Goal: Transaction & Acquisition: Obtain resource

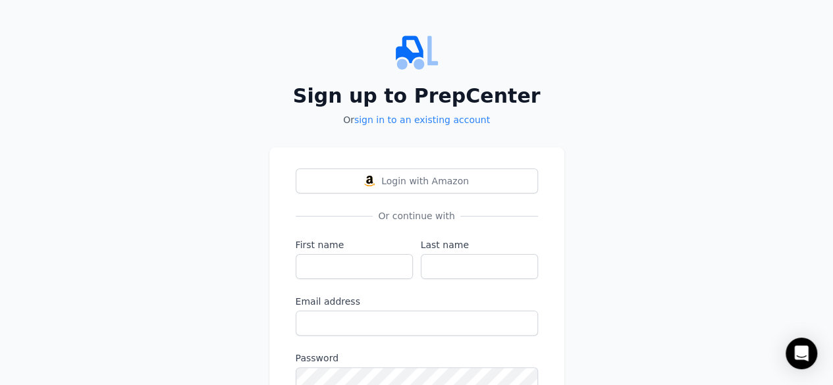
scroll to position [98, 0]
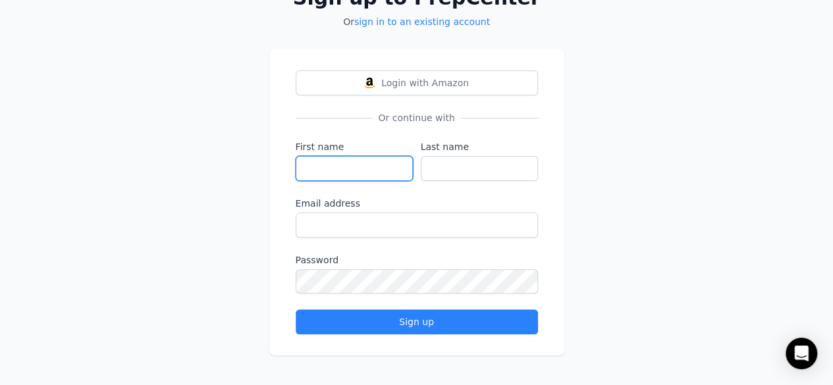
click at [337, 169] on input "First name" at bounding box center [354, 168] width 117 height 25
type input "[PERSON_NAME]"
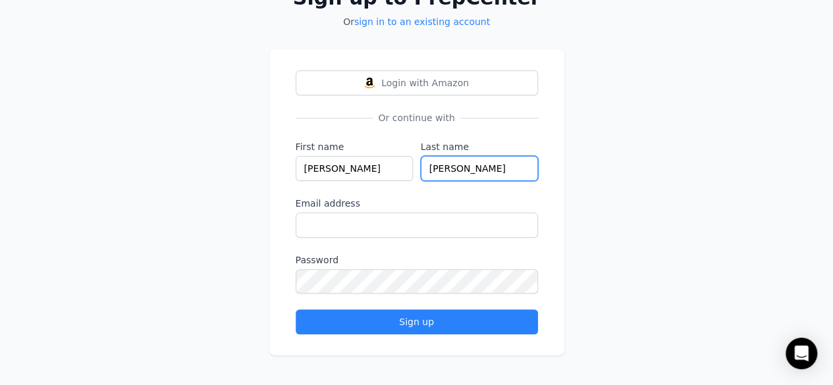
type input "[PERSON_NAME]"
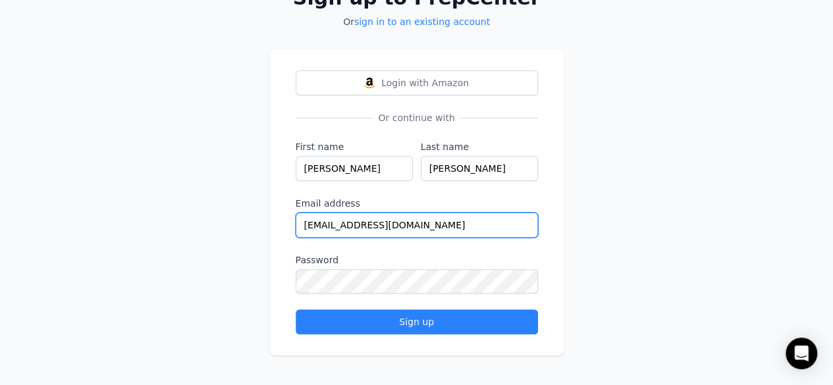
type input "[EMAIL_ADDRESS][DOMAIN_NAME]"
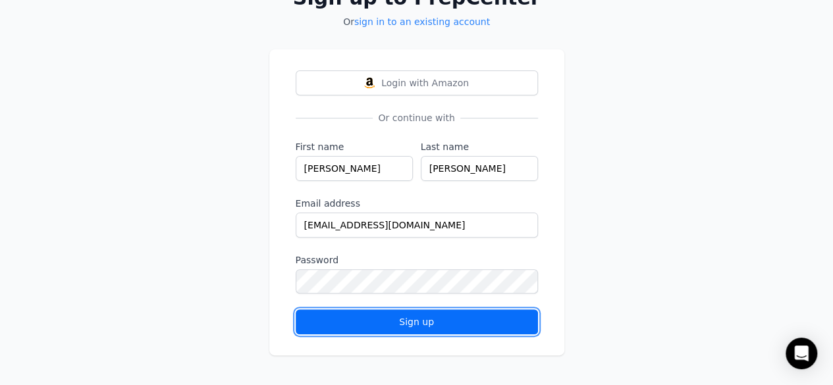
click at [392, 331] on button "Sign up" at bounding box center [417, 322] width 242 height 25
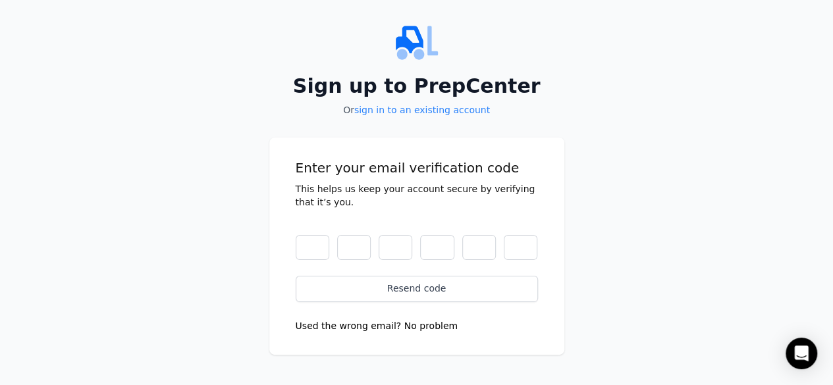
scroll to position [0, 0]
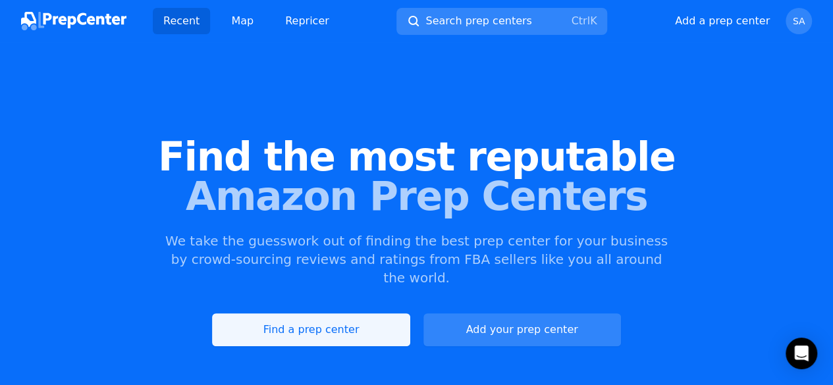
click at [375, 313] on link "Find a prep center" at bounding box center [311, 329] width 198 height 33
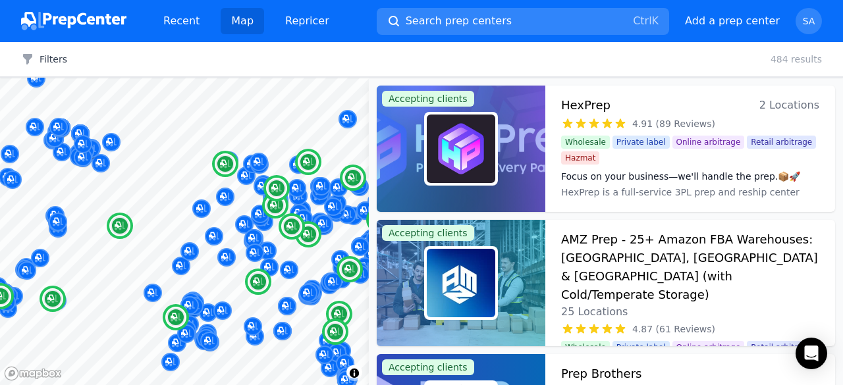
click at [650, 260] on h3 "AMZ Prep - 25+ Amazon FBA Warehouses: [GEOGRAPHIC_DATA], [GEOGRAPHIC_DATA] & [G…" at bounding box center [690, 267] width 258 height 74
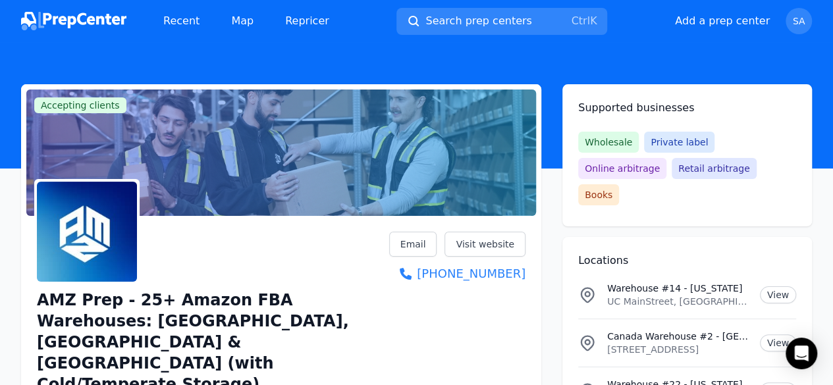
click at [416, 141] on div at bounding box center [281, 153] width 510 height 126
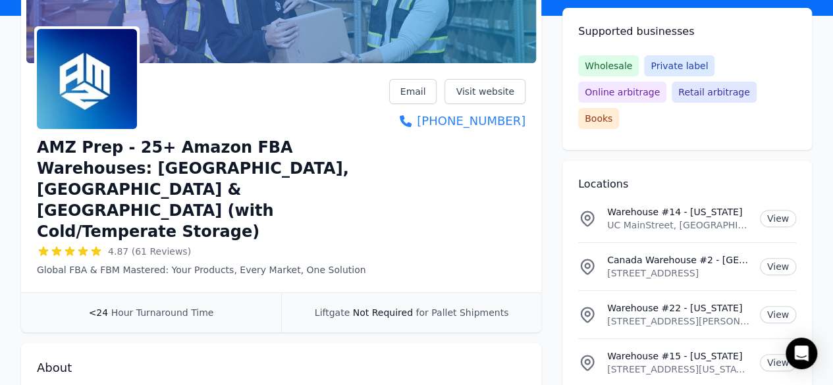
scroll to position [153, 0]
click at [796, 353] on icon "Open Intercom Messenger" at bounding box center [801, 353] width 15 height 17
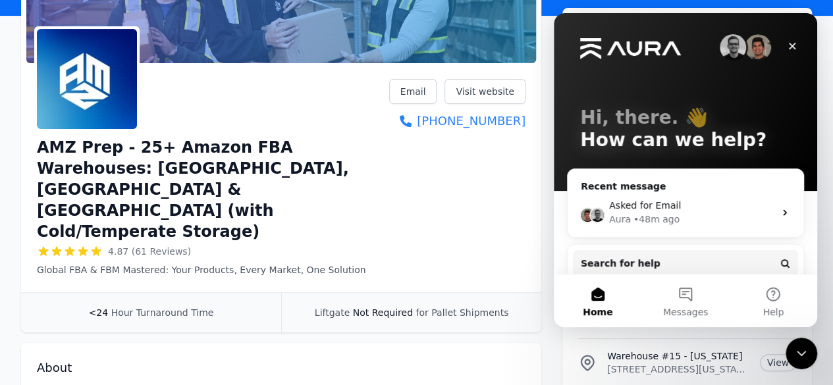
scroll to position [0, 0]
click at [677, 319] on button "Messages" at bounding box center [685, 301] width 88 height 53
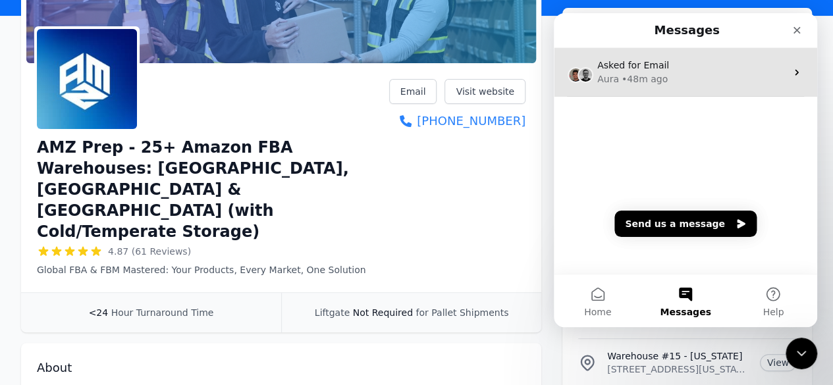
click at [689, 78] on div "Aura • 48m ago" at bounding box center [691, 79] width 189 height 14
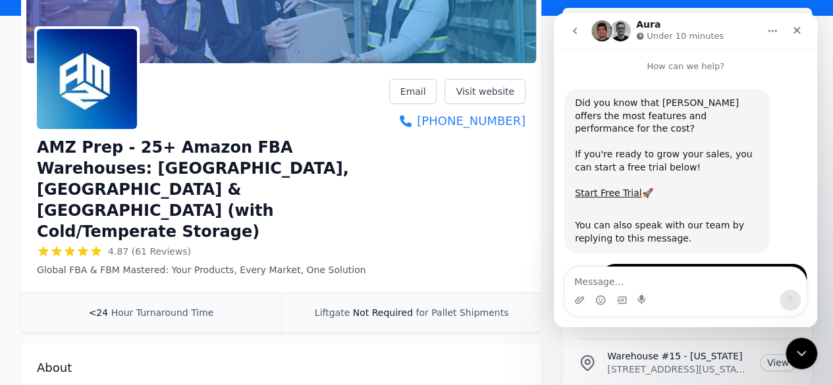
scroll to position [236, 0]
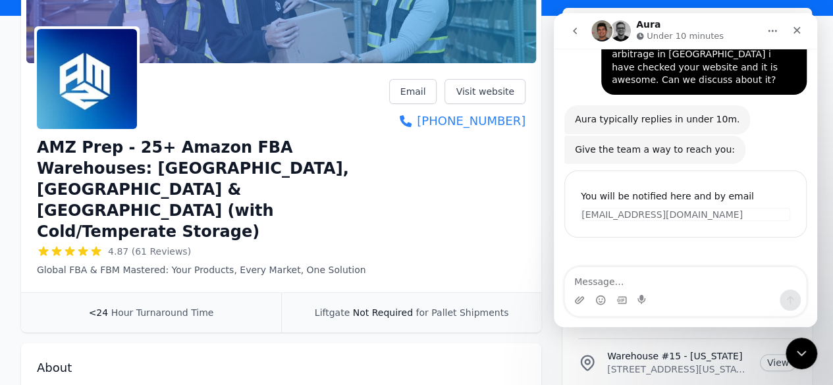
click at [619, 34] on img "Intercom messenger" at bounding box center [620, 30] width 21 height 21
click at [780, 26] on button "Home" at bounding box center [772, 30] width 25 height 25
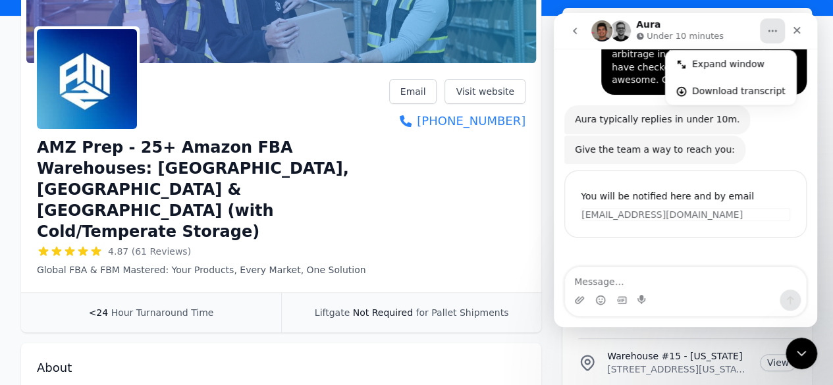
click at [782, 216] on div "You will be notified here and by email Get notified by email [EMAIL_ADDRESS][DO…" at bounding box center [685, 212] width 242 height 94
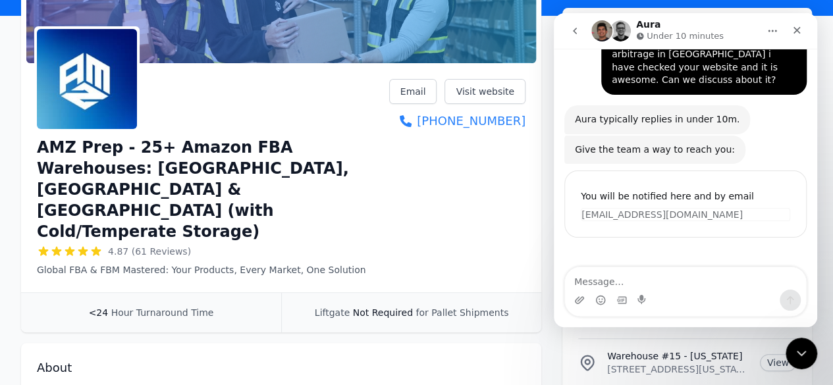
click at [583, 27] on button "go back" at bounding box center [574, 30] width 25 height 25
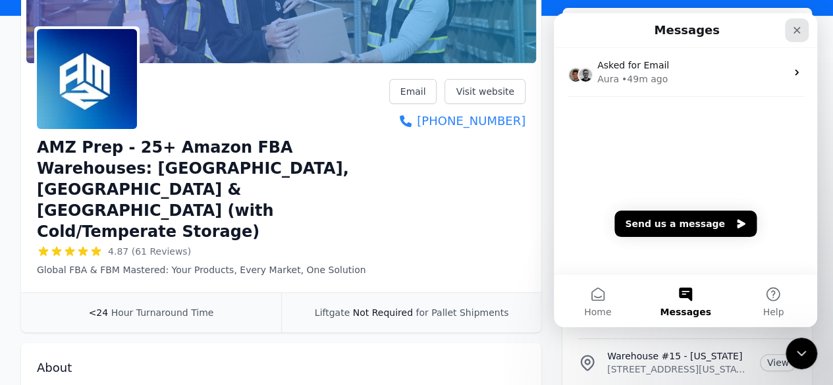
click at [797, 20] on div "Close" at bounding box center [797, 30] width 24 height 24
